Goal: Task Accomplishment & Management: Use online tool/utility

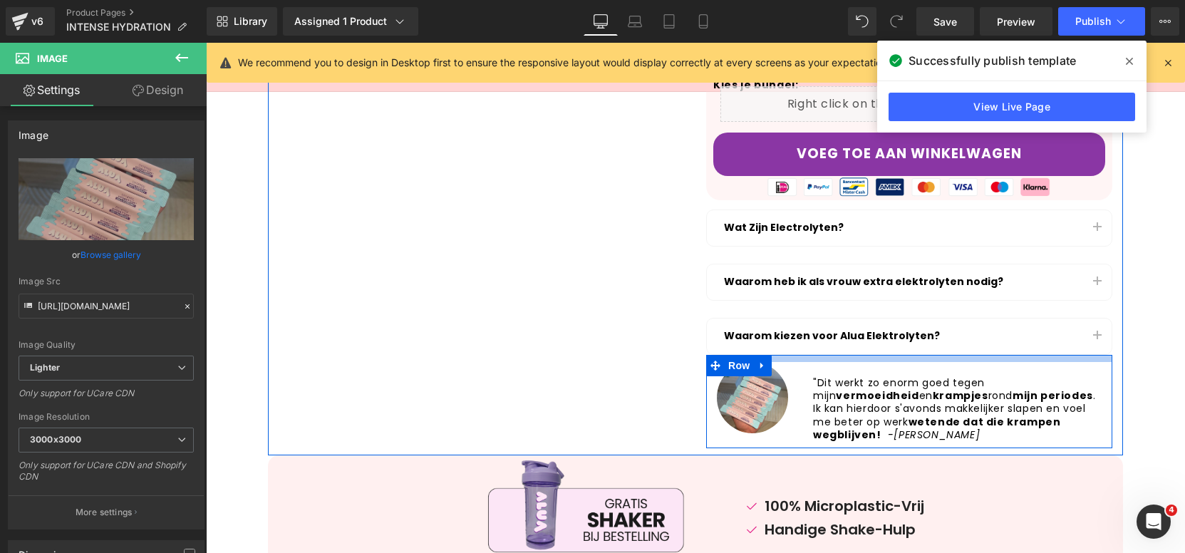
scroll to position [155, 0]
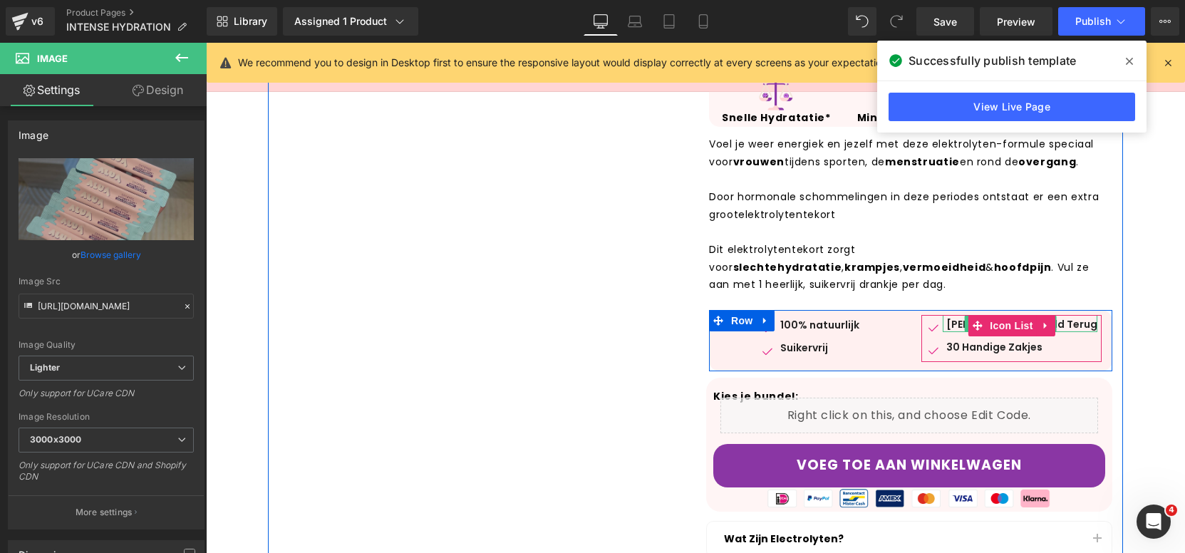
click at [956, 326] on div "[PERSON_NAME]? Geld Terug" at bounding box center [1019, 323] width 155 height 17
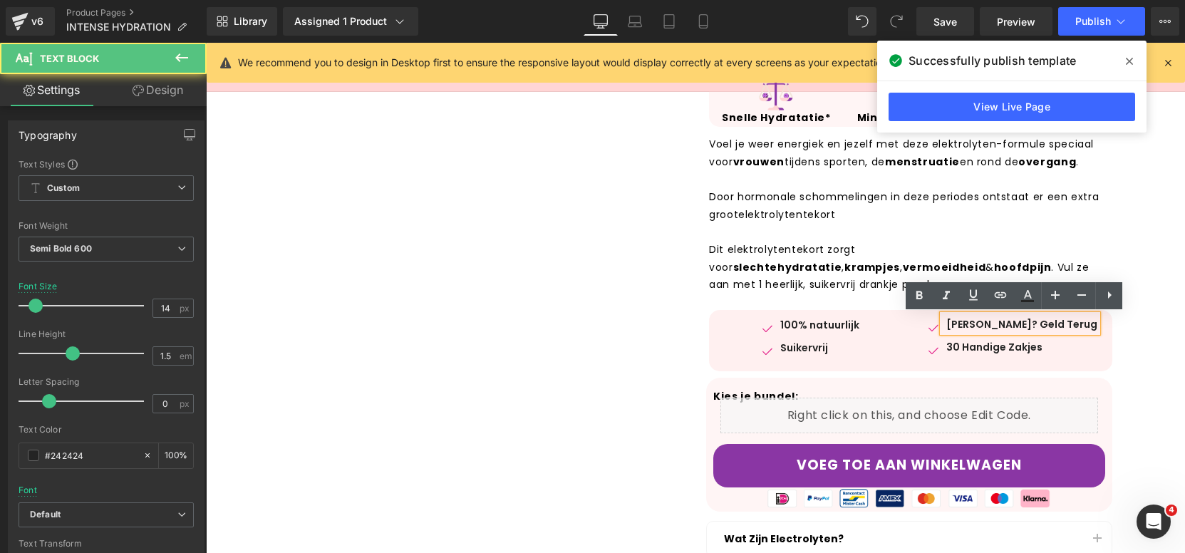
click at [956, 326] on div "[PERSON_NAME]? Geld Terug" at bounding box center [1019, 323] width 155 height 17
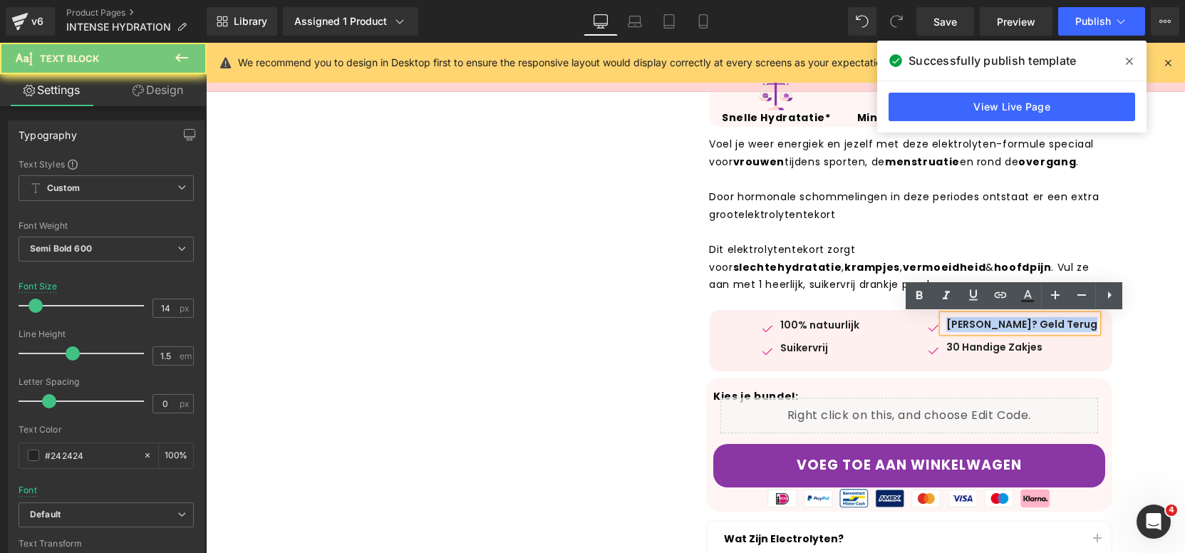
click at [956, 326] on div "[PERSON_NAME]? Geld Terug" at bounding box center [1019, 323] width 155 height 17
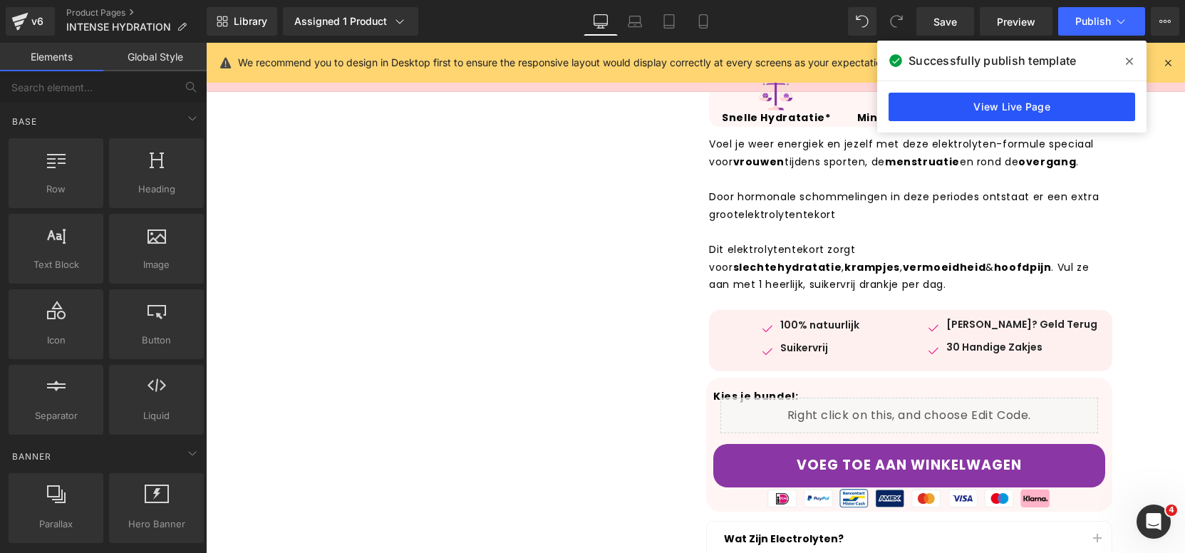
click at [1043, 115] on link "View Live Page" at bounding box center [1011, 107] width 246 height 28
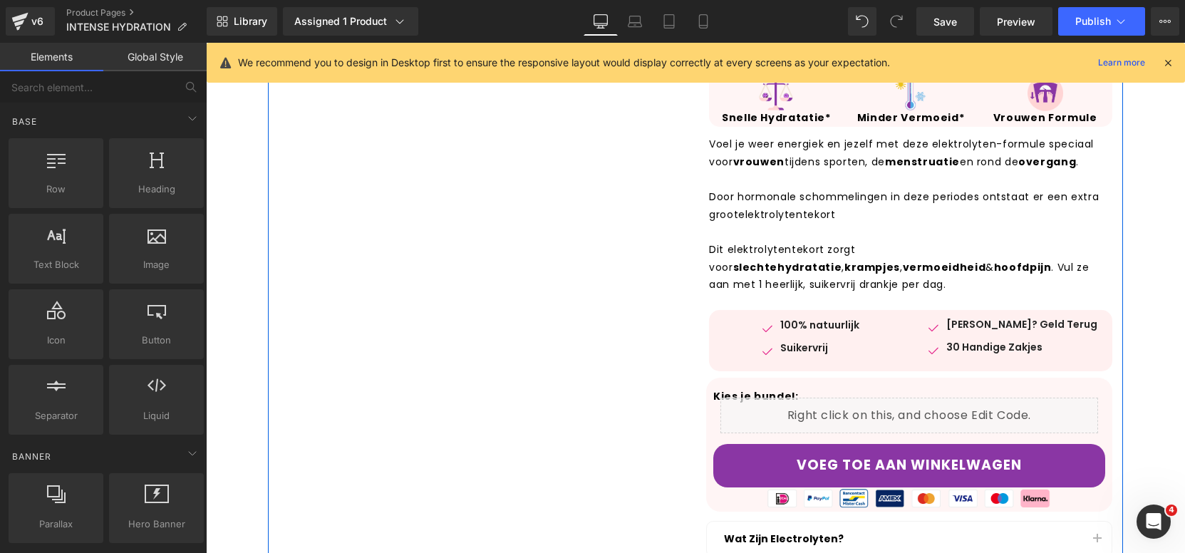
scroll to position [0, 0]
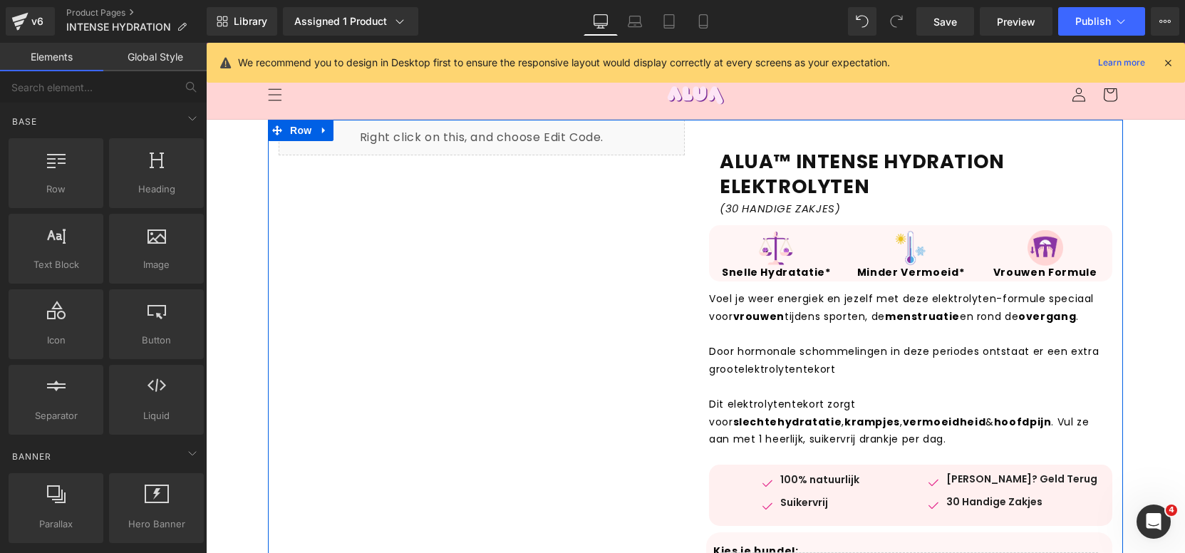
click at [420, 295] on div "Liquid ALUA™ INTENSE HYDRATION (30 HANDIGE ZAKJES) Heading Product Row ALUA™ IN…" at bounding box center [695, 520] width 855 height 801
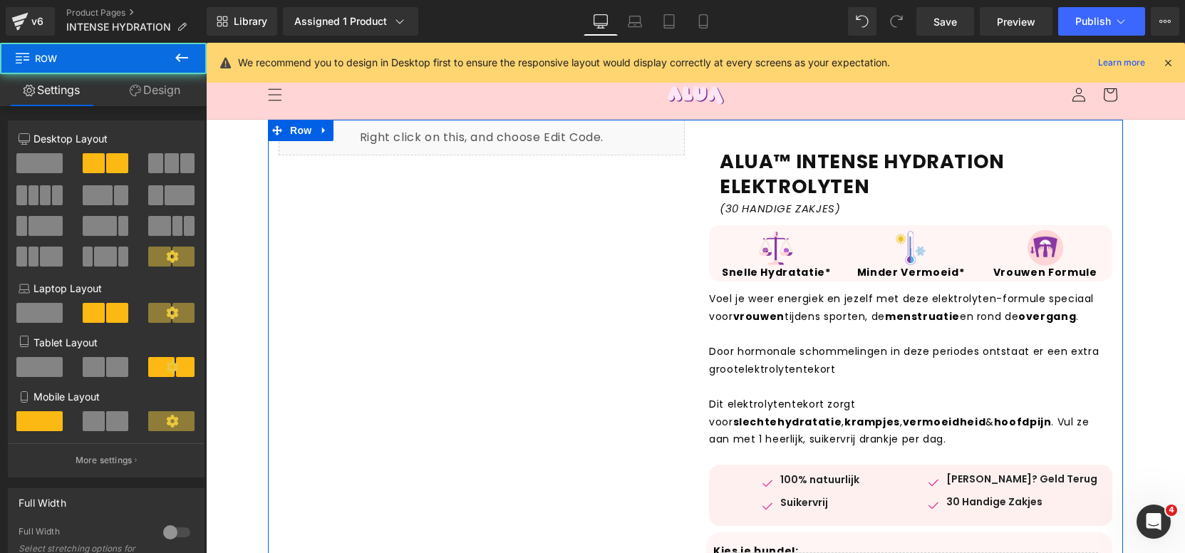
click at [347, 215] on div "Liquid ALUA™ INTENSE HYDRATION (30 HANDIGE ZAKJES) Heading Product Row ALUA™ IN…" at bounding box center [695, 520] width 855 height 801
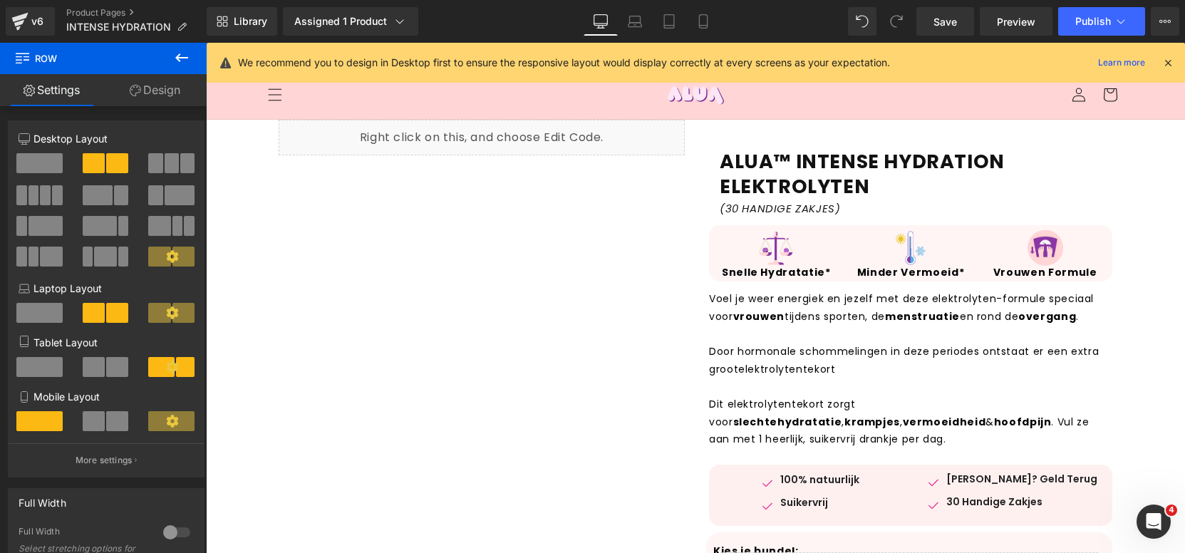
click at [182, 49] on icon at bounding box center [181, 57] width 17 height 17
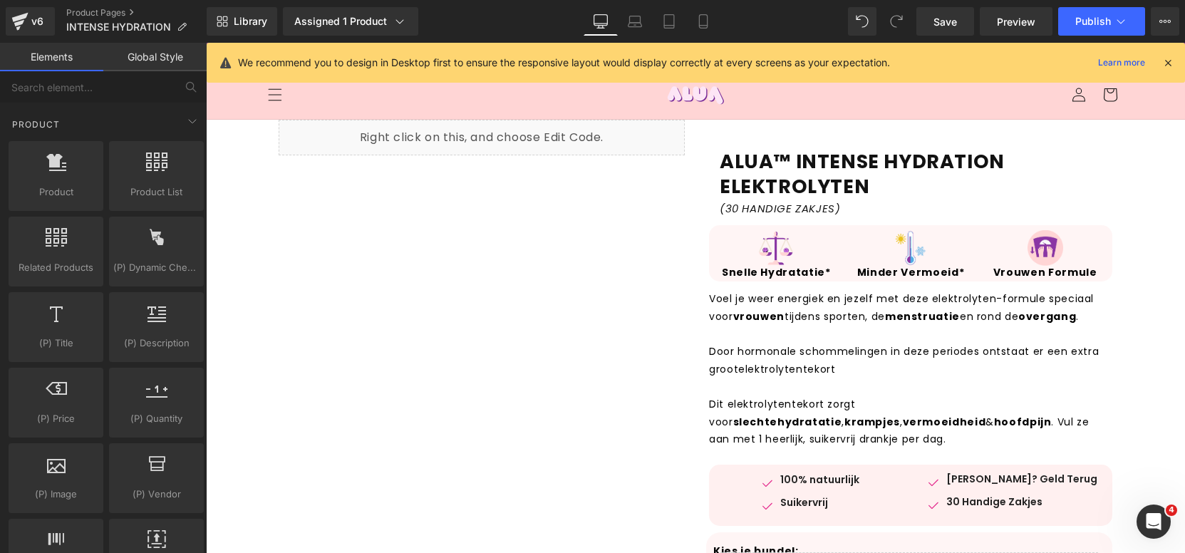
scroll to position [1217, 0]
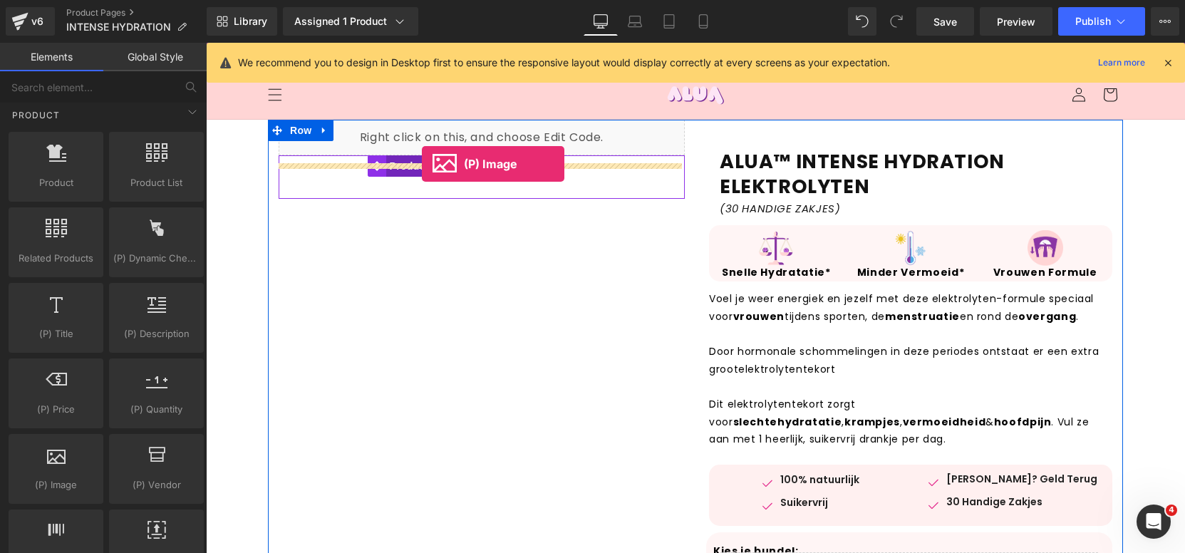
drag, startPoint x: 279, startPoint y: 533, endPoint x: 422, endPoint y: 164, distance: 395.6
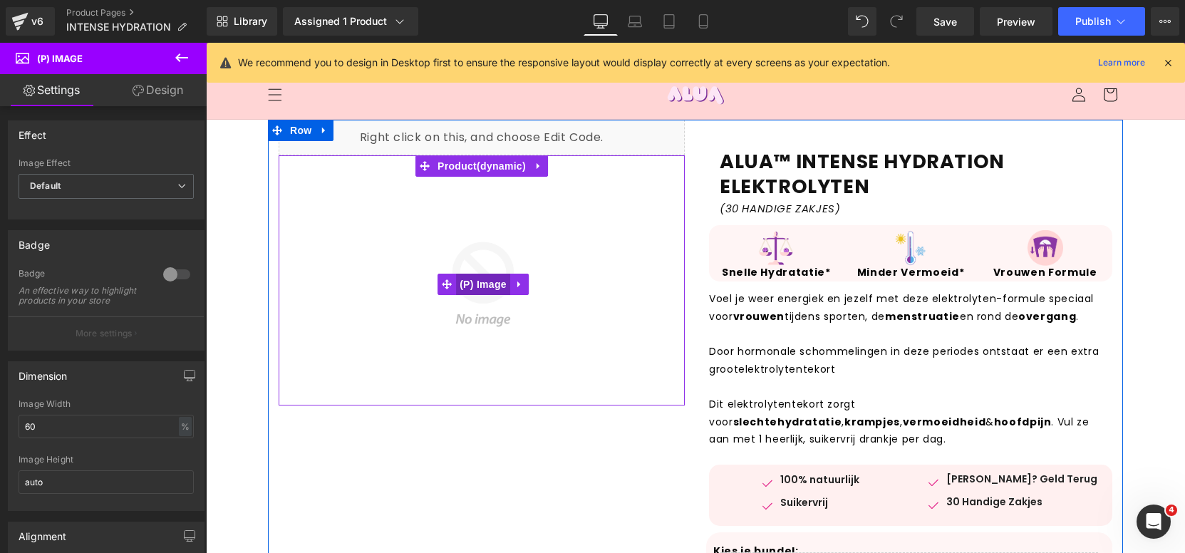
click at [486, 289] on span "(P) Image" at bounding box center [483, 284] width 54 height 21
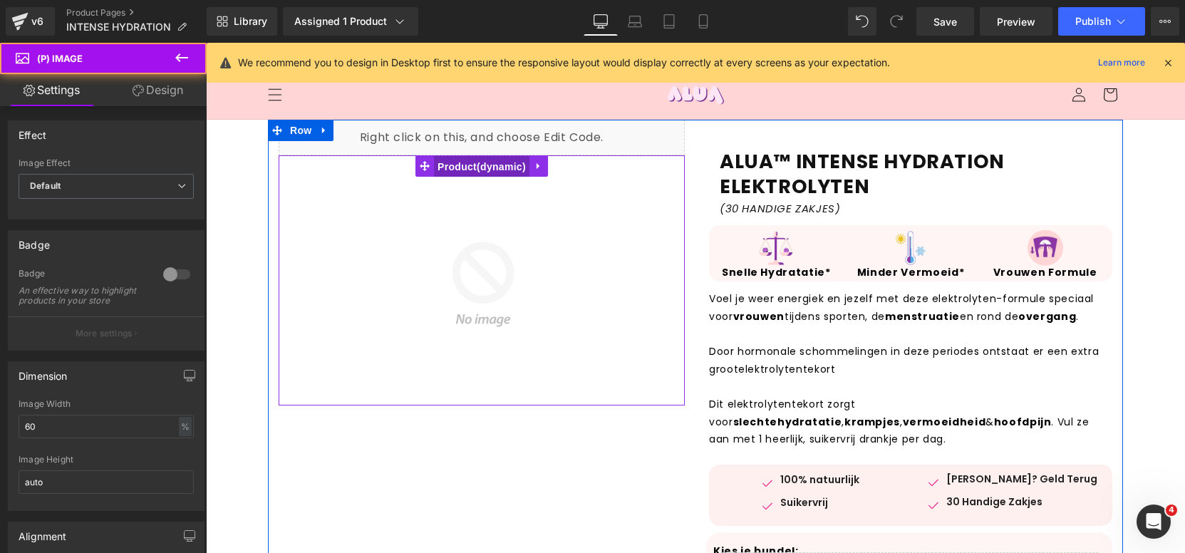
click at [468, 164] on span "Product" at bounding box center [481, 166] width 95 height 21
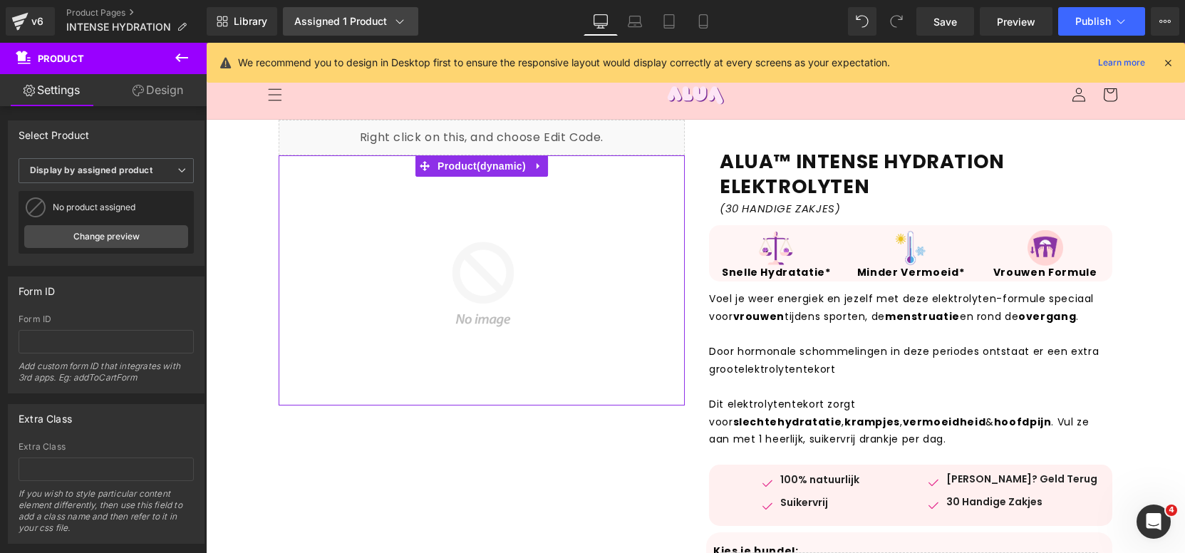
click at [350, 29] on link "Assigned 1 Product" at bounding box center [350, 21] width 135 height 28
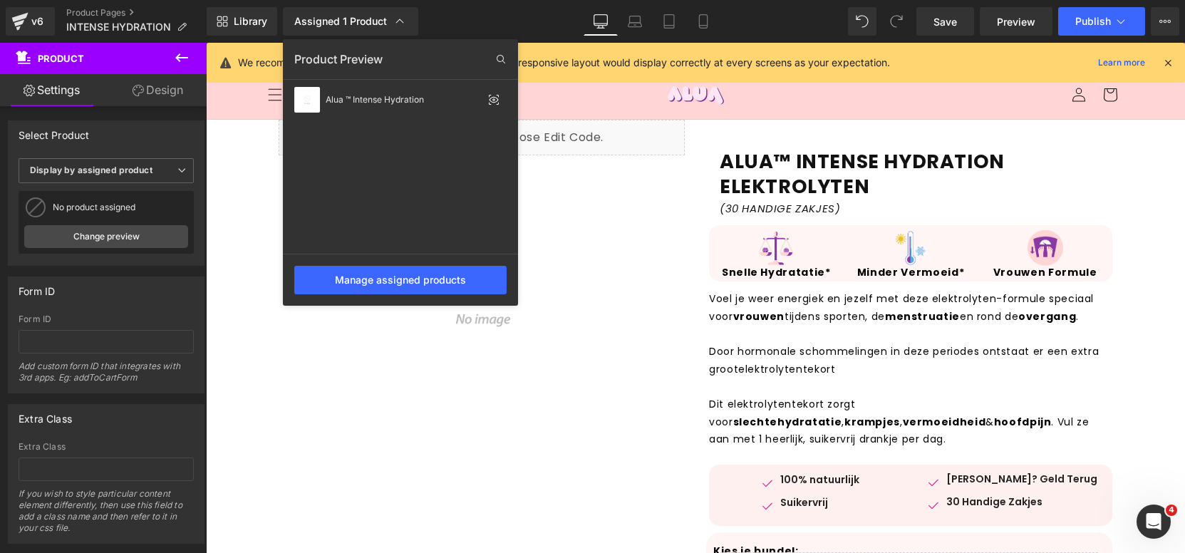
drag, startPoint x: 938, startPoint y: 25, endPoint x: 562, endPoint y: 33, distance: 376.2
click at [938, 25] on span "Save" at bounding box center [945, 21] width 24 height 15
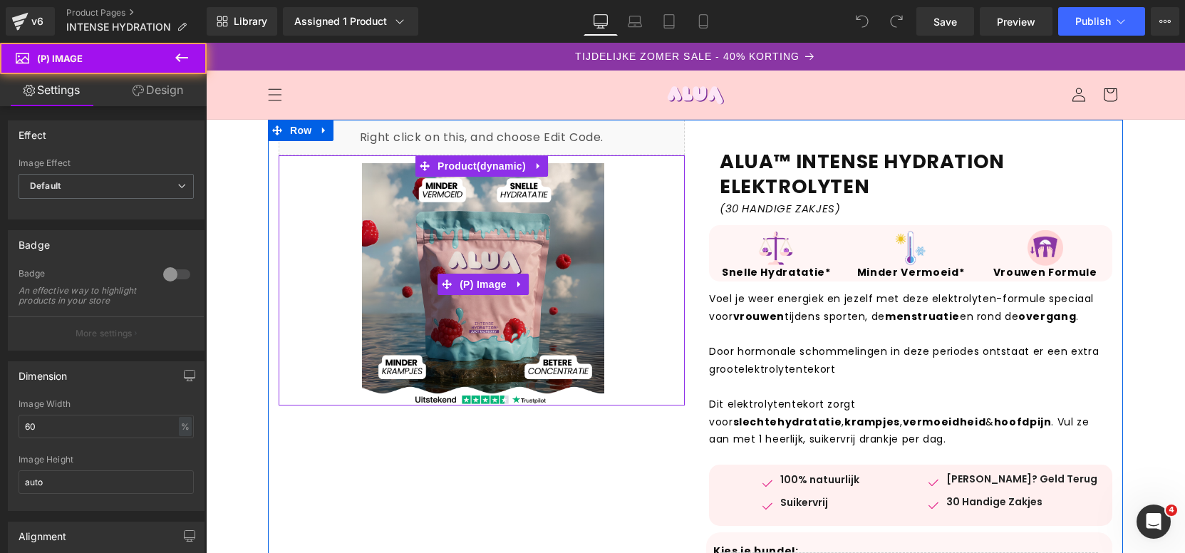
click at [461, 324] on img at bounding box center [483, 284] width 242 height 242
click at [483, 286] on span "(P) Image" at bounding box center [483, 284] width 54 height 21
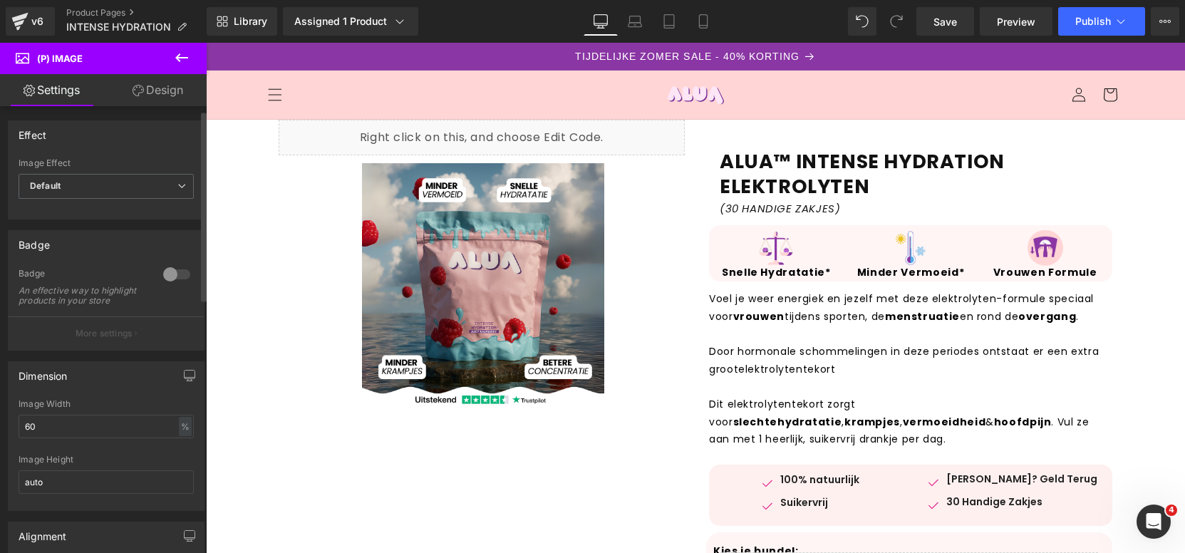
scroll to position [9, 0]
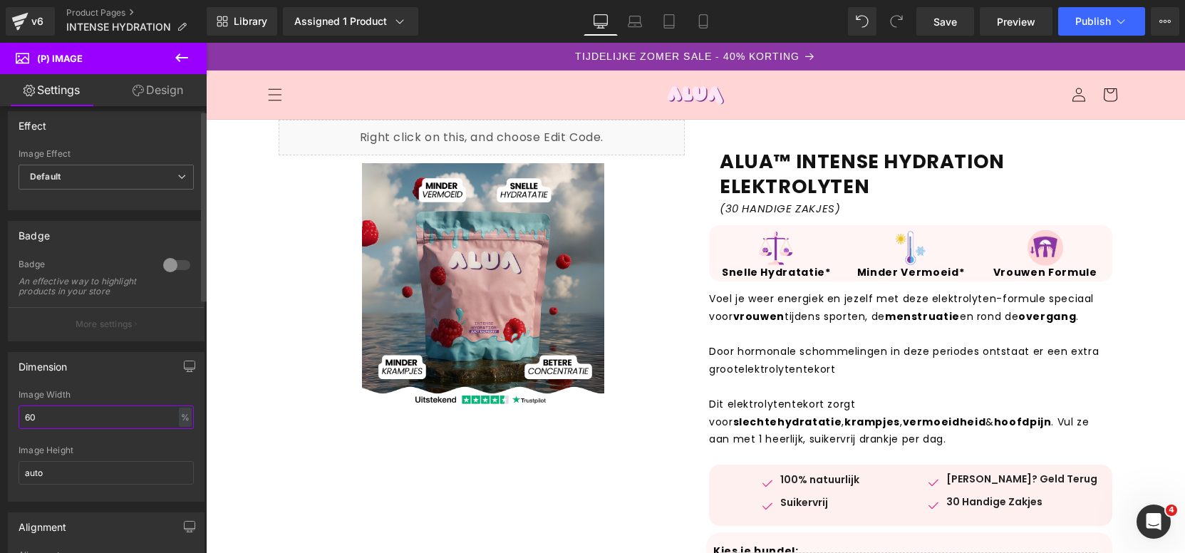
click at [128, 429] on input "60" at bounding box center [106, 417] width 175 height 24
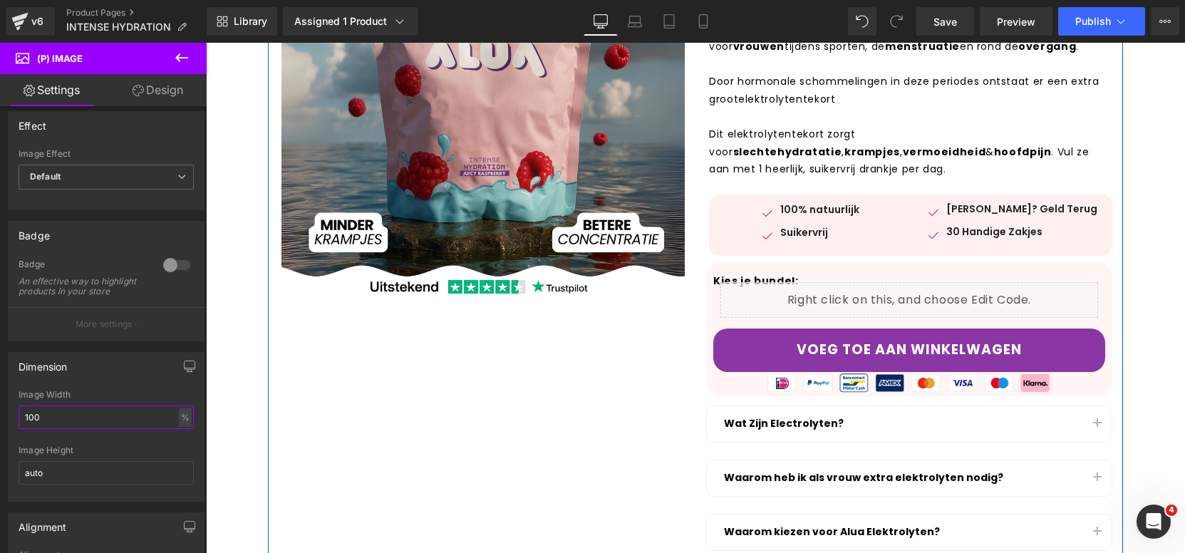
scroll to position [44, 0]
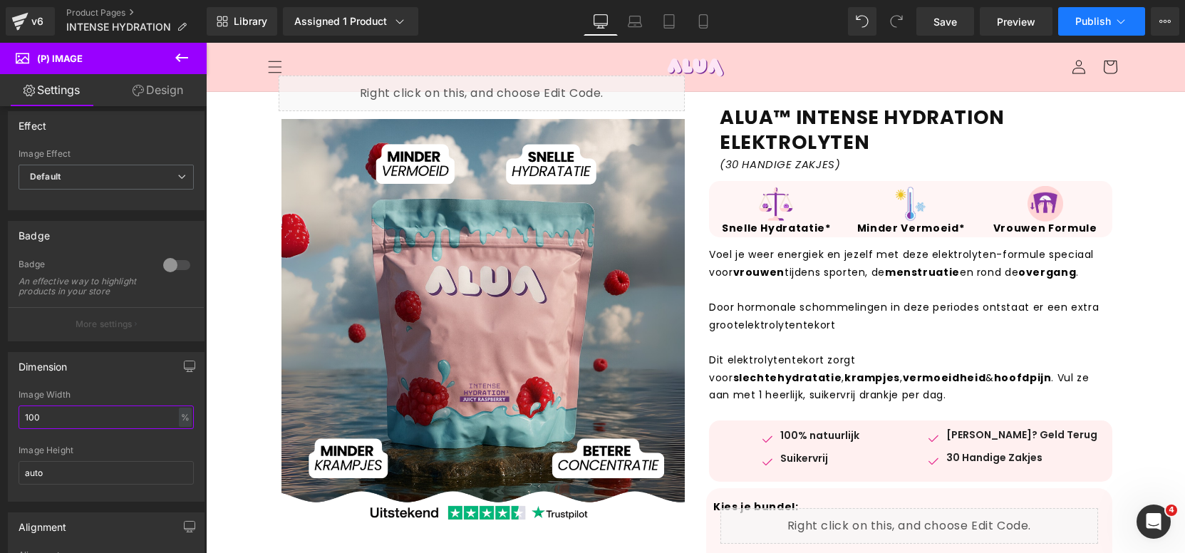
type input "100"
click at [1117, 29] on button "Publish" at bounding box center [1101, 21] width 87 height 28
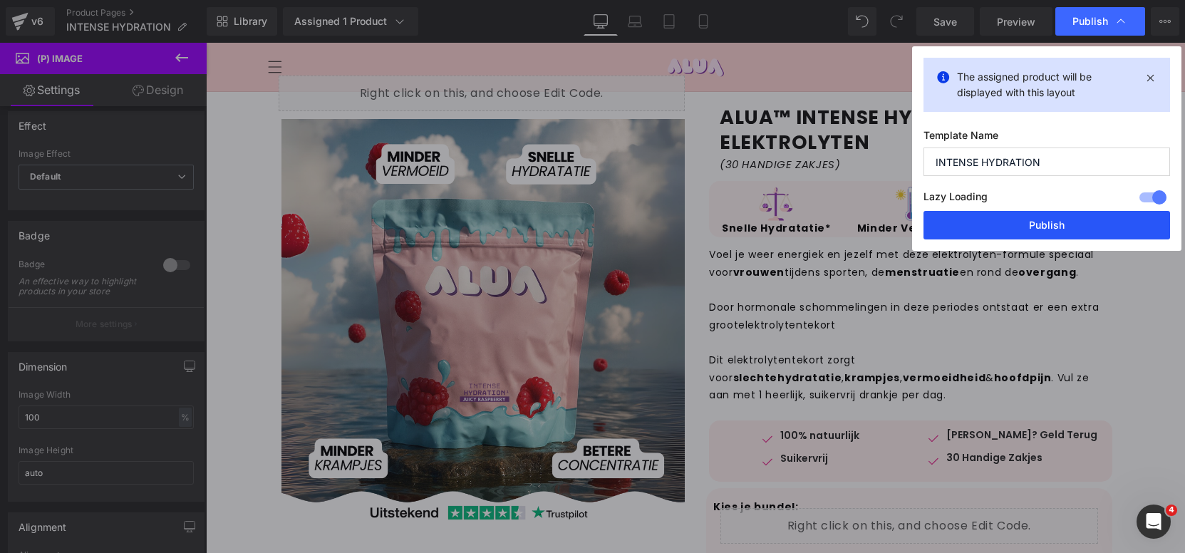
click at [1054, 233] on button "Publish" at bounding box center [1046, 225] width 246 height 28
